Goal: Information Seeking & Learning: Learn about a topic

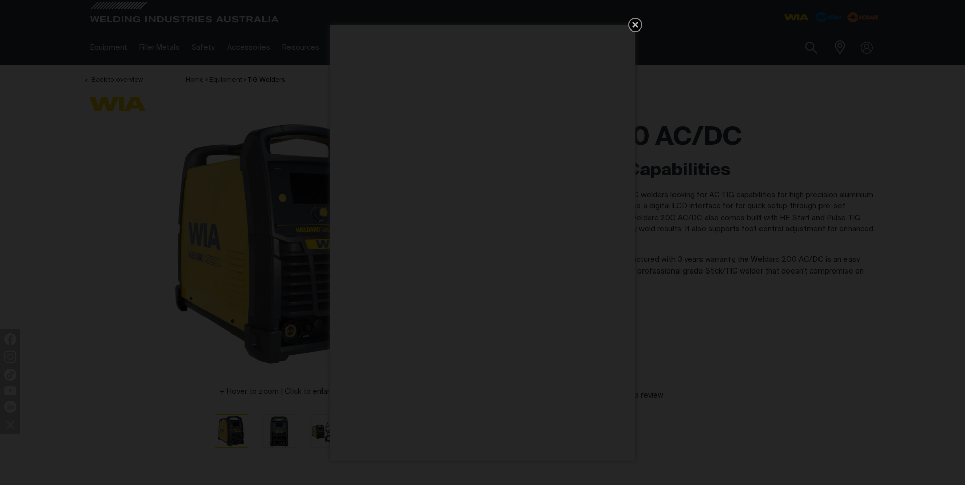
click at [637, 25] on icon "Get 5 WIA Welding Guides Free!" at bounding box center [635, 25] width 12 height 12
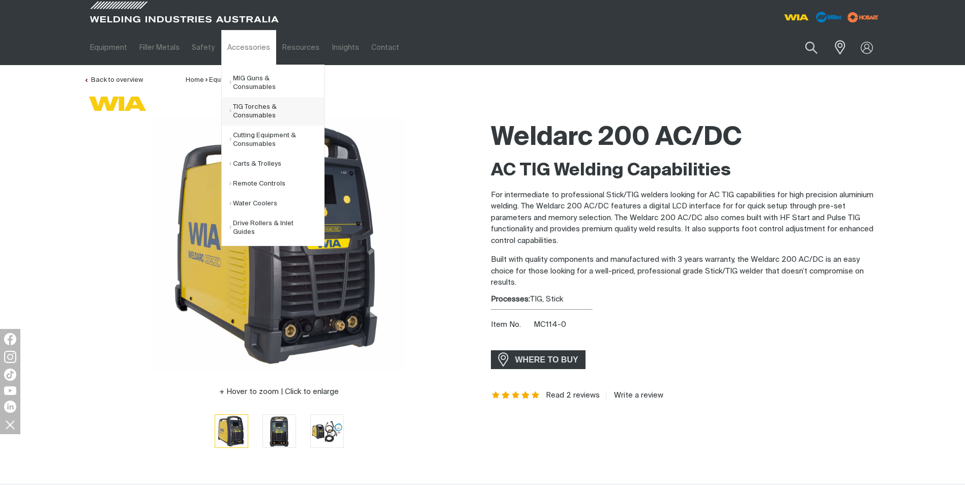
click at [255, 103] on link "TIG Torches & Consumables" at bounding box center [276, 111] width 95 height 28
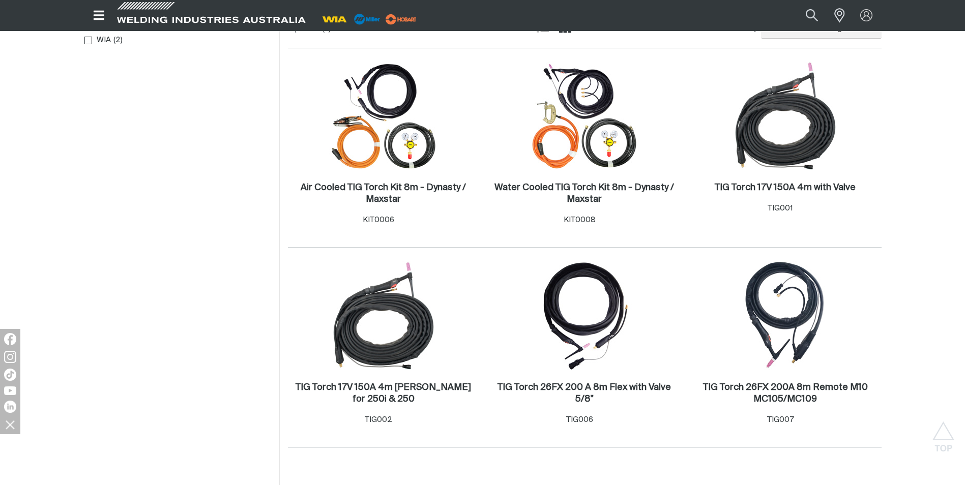
scroll to position [559, 0]
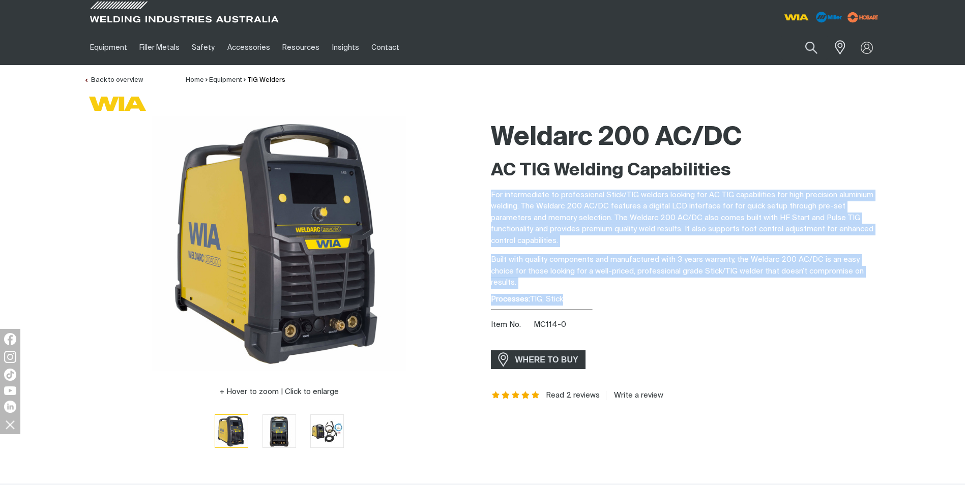
drag, startPoint x: 489, startPoint y: 196, endPoint x: 602, endPoint y: 310, distance: 160.7
click at [602, 310] on div "Weldarc 200 AC/DC AC TIG Welding Capabilities For intermediate to professional …" at bounding box center [686, 289] width 407 height 346
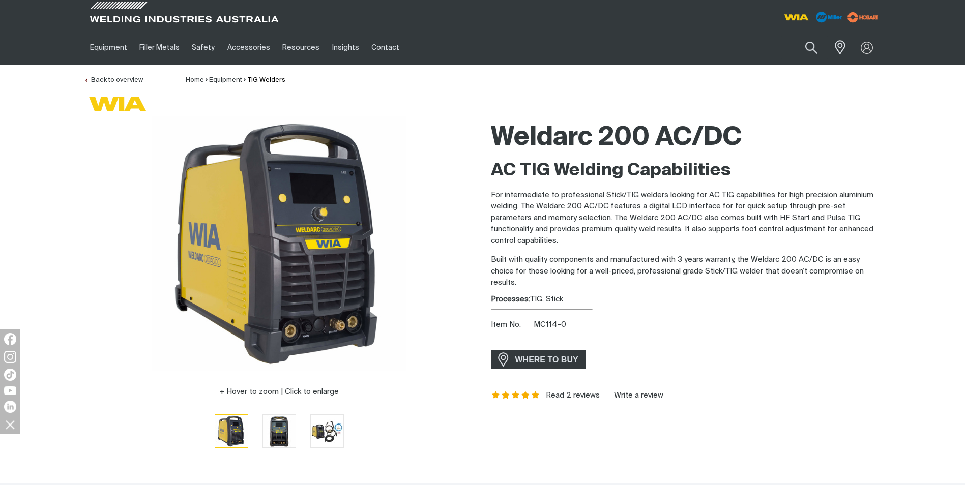
drag, startPoint x: 602, startPoint y: 310, endPoint x: 599, endPoint y: 326, distance: 16.1
click at [599, 326] on div "Item No. MC114-0" at bounding box center [686, 325] width 391 height 12
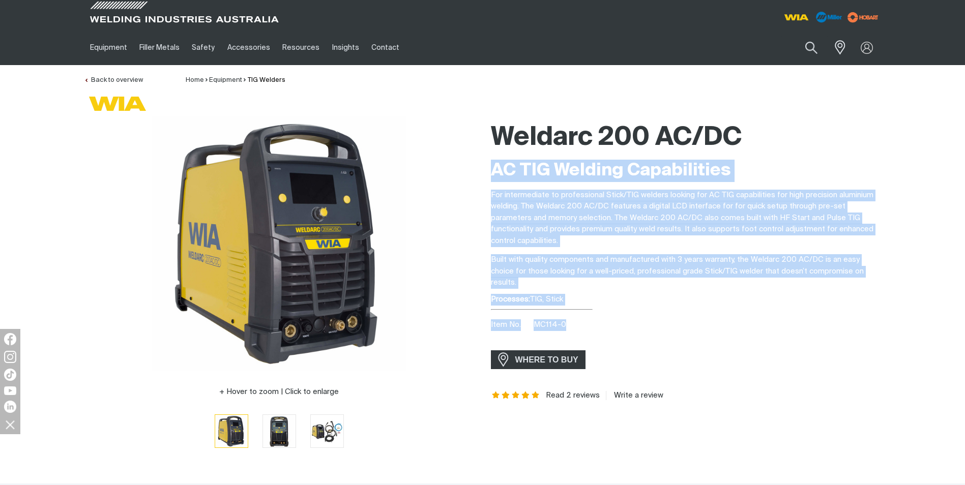
drag, startPoint x: 587, startPoint y: 324, endPoint x: 484, endPoint y: 177, distance: 179.6
click at [484, 177] on div "Weldarc 200 AC/DC AC TIG Welding Capabilities For intermediate to professional …" at bounding box center [686, 289] width 407 height 346
drag, startPoint x: 484, startPoint y: 177, endPoint x: 488, endPoint y: 223, distance: 46.5
click at [488, 223] on div "Weldarc 200 AC/DC AC TIG Welding Capabilities For intermediate to professional …" at bounding box center [686, 289] width 407 height 346
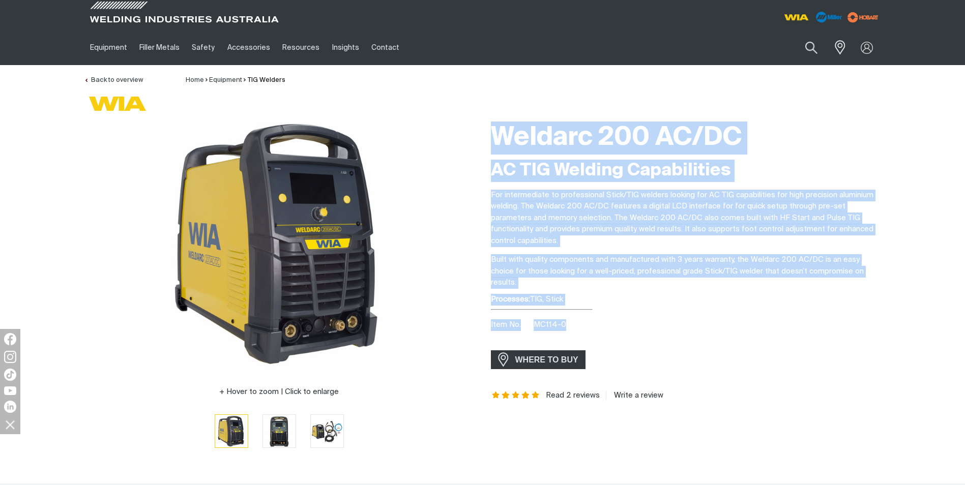
drag, startPoint x: 488, startPoint y: 135, endPoint x: 616, endPoint y: 330, distance: 233.6
click at [616, 330] on div "Weldarc 200 AC/DC AC TIG Welding Capabilities For intermediate to professional …" at bounding box center [686, 289] width 407 height 346
click at [617, 329] on div "Item No. MC114-0" at bounding box center [686, 325] width 391 height 12
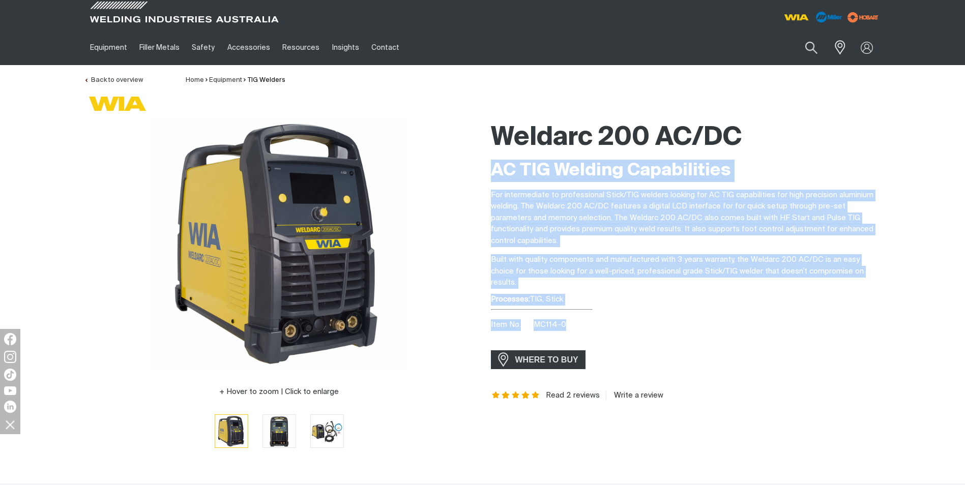
drag, startPoint x: 589, startPoint y: 331, endPoint x: 493, endPoint y: 156, distance: 199.2
click at [493, 156] on div "Weldarc 200 AC/DC AC TIG Welding Capabilities For intermediate to professional …" at bounding box center [686, 289] width 391 height 346
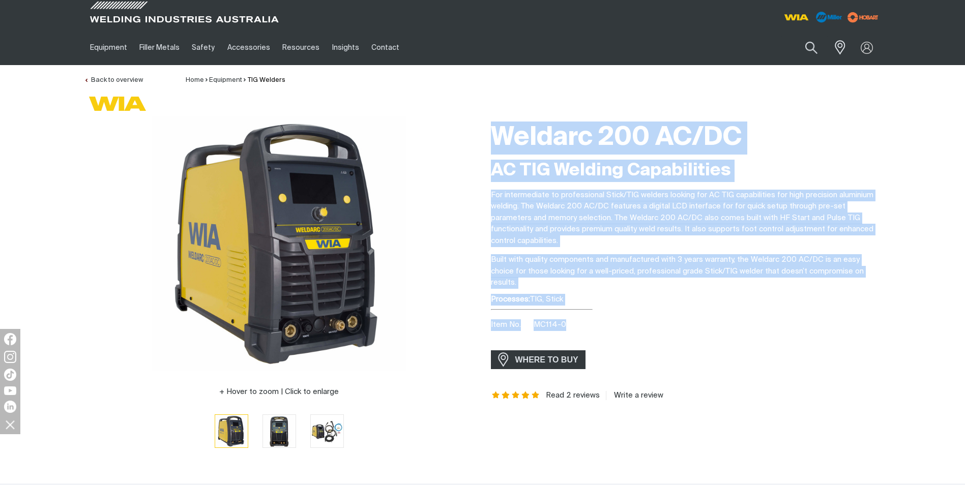
drag, startPoint x: 493, startPoint y: 156, endPoint x: 494, endPoint y: 193, distance: 36.6
click at [494, 195] on p "For intermediate to professional Stick/TIG welders looking for AC TIG capabilit…" at bounding box center [686, 218] width 391 height 57
